Goal: Entertainment & Leisure: Consume media (video, audio)

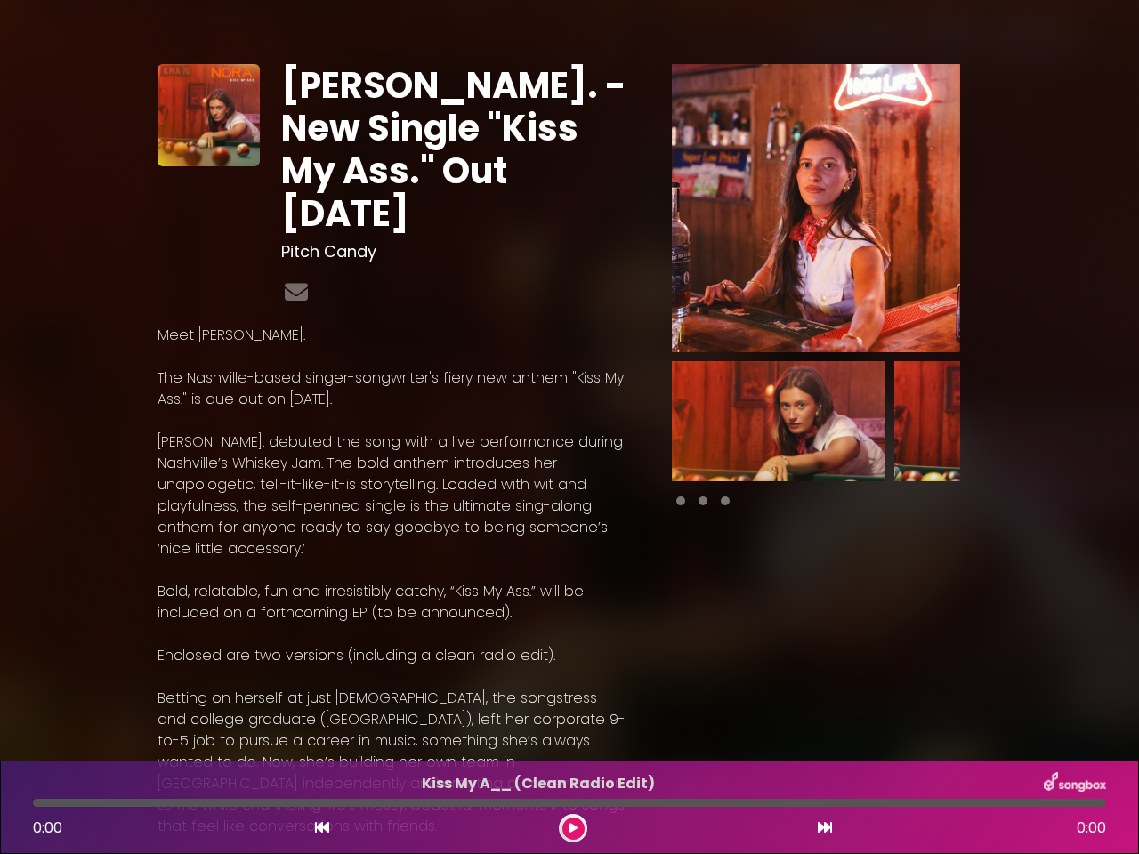
click at [569, 431] on p "[PERSON_NAME]. debuted the song with a live performance during Nashville’s Whis…" at bounding box center [392, 495] width 471 height 128
click at [816, 208] on img at bounding box center [816, 208] width 288 height 288
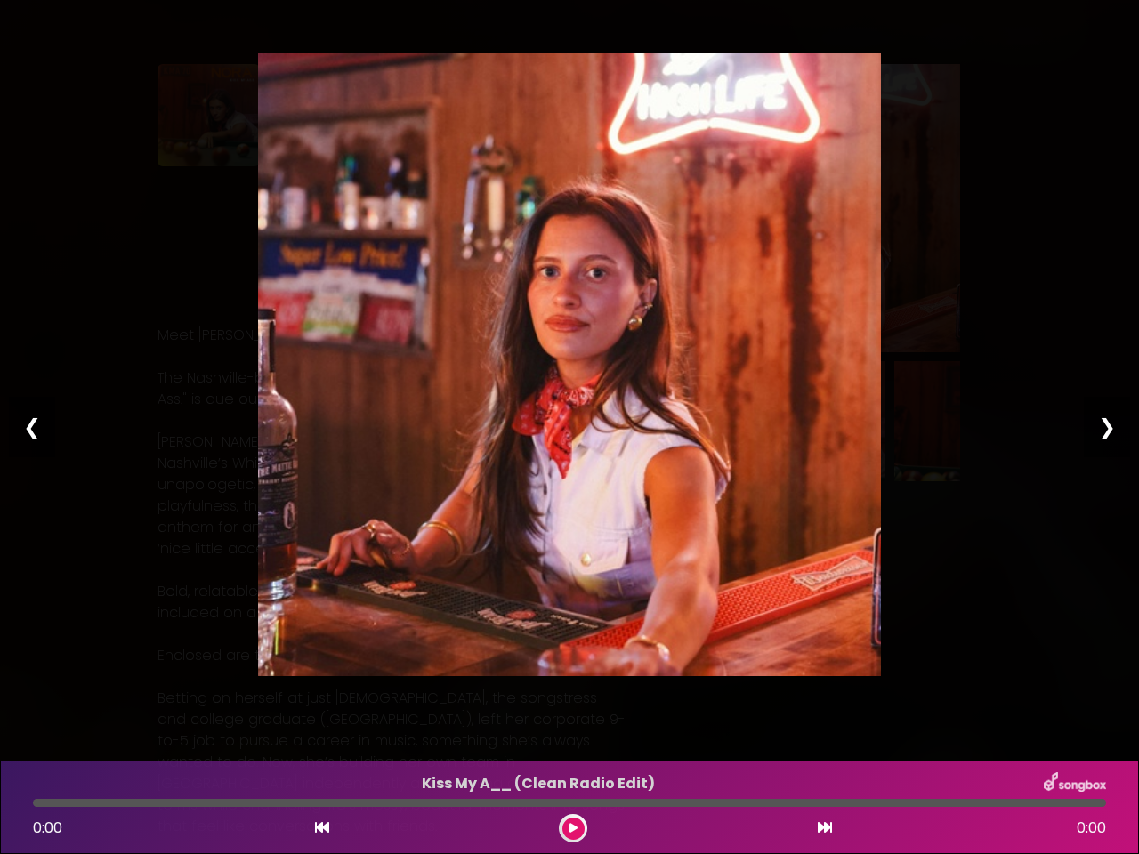
click at [778, 421] on img at bounding box center [569, 364] width 623 height 623
click at [1001, 421] on div "Pause Play % buffered 00:00 00:00 00:00 Exit fullscreen Enter fullscreen Play ❮…" at bounding box center [569, 427] width 1139 height 854
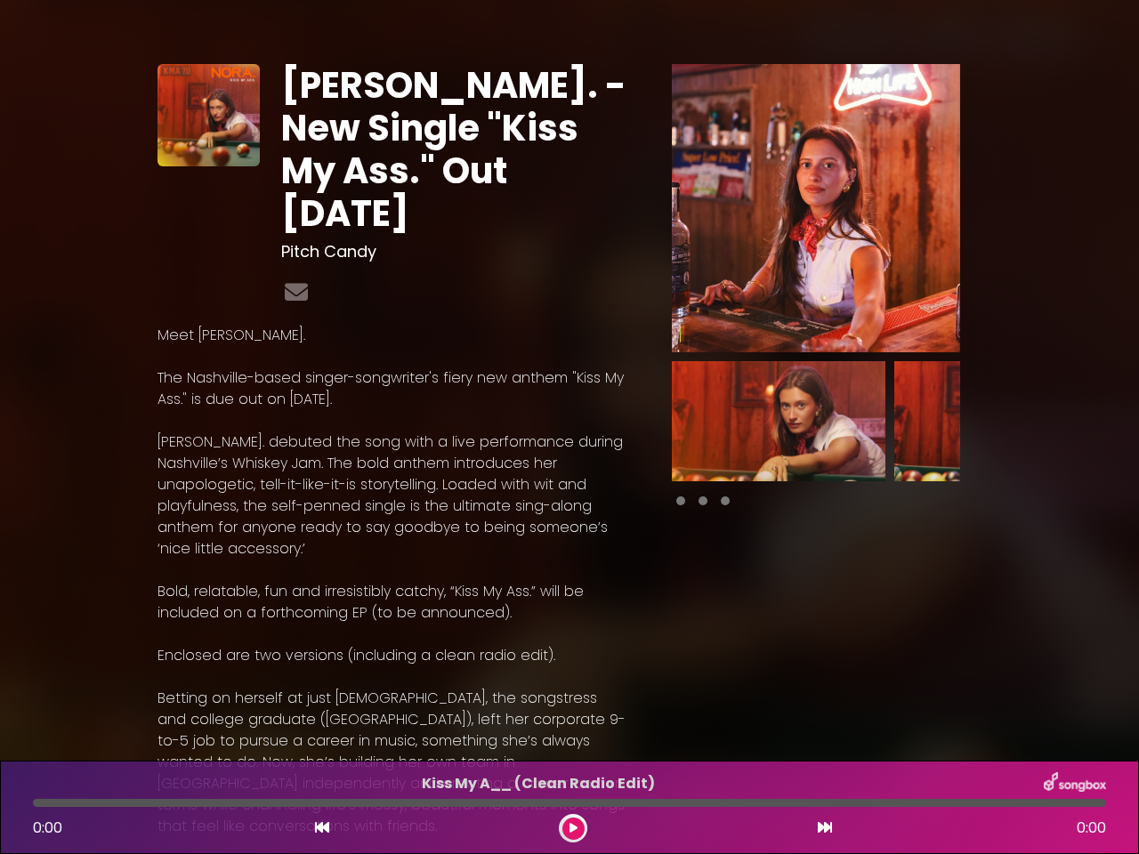
click at [322, 828] on icon at bounding box center [322, 827] width 14 height 14
click at [573, 828] on icon at bounding box center [573, 828] width 8 height 11
click at [825, 828] on icon at bounding box center [824, 827] width 14 height 14
